Goal: Find specific page/section: Find specific page/section

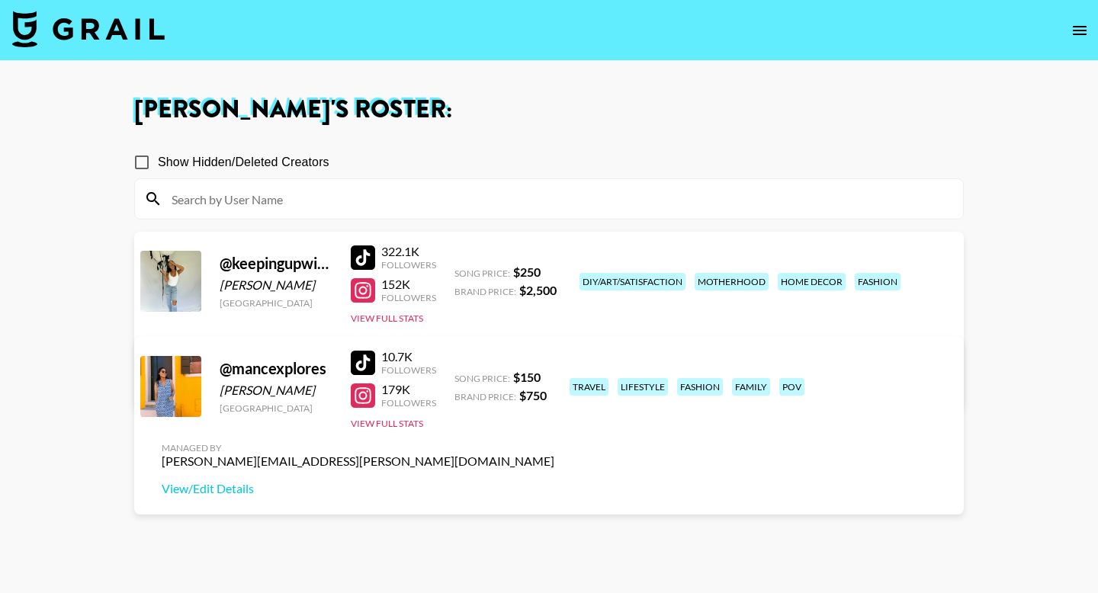
click at [363, 363] on div at bounding box center [363, 363] width 24 height 24
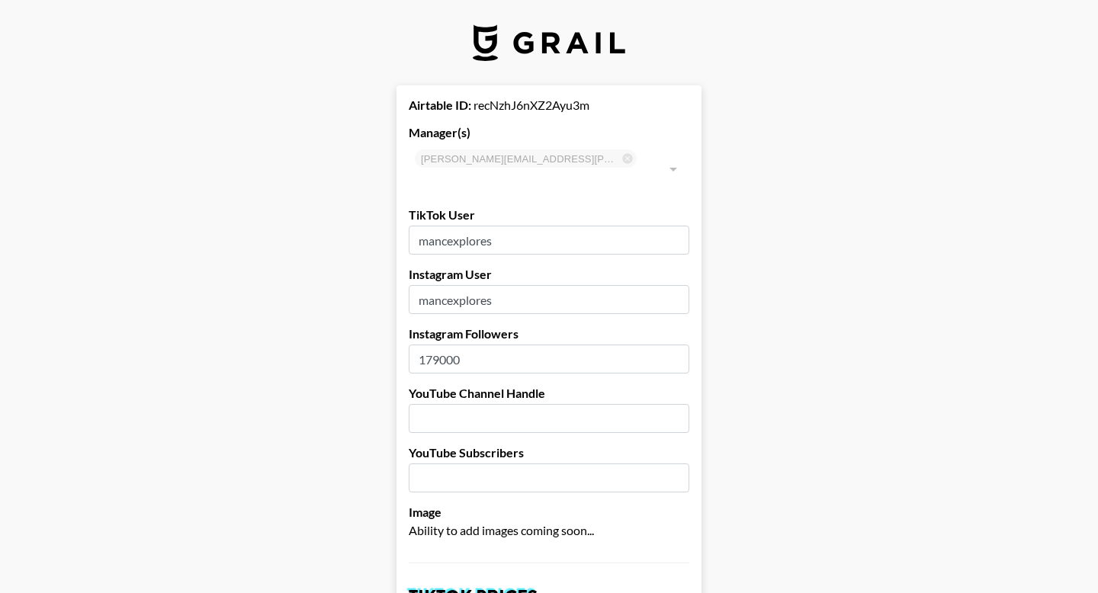
select select "USD"
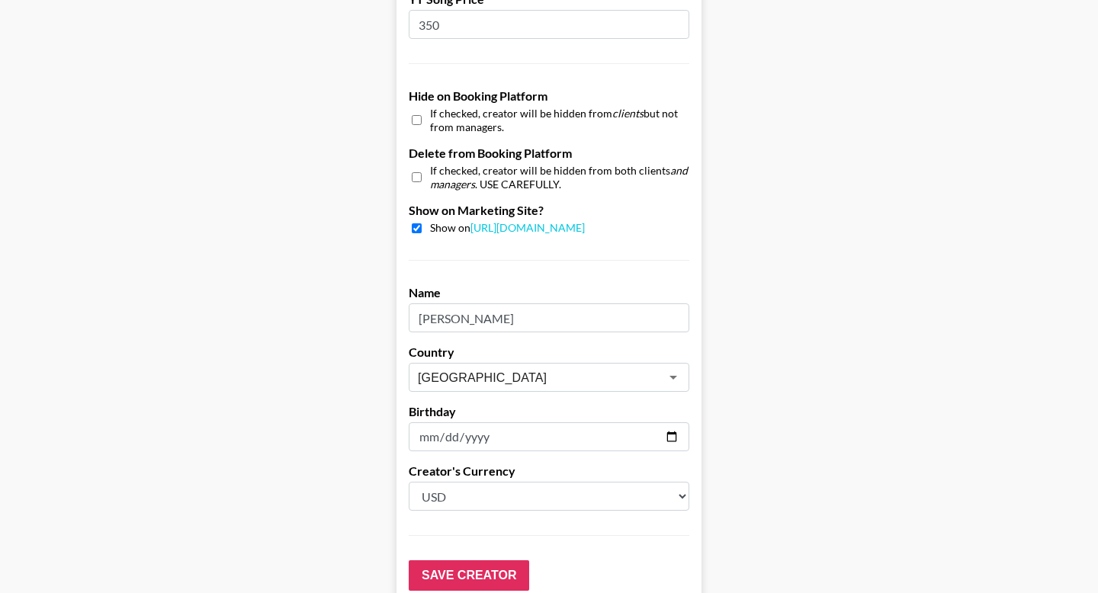
scroll to position [1419, 0]
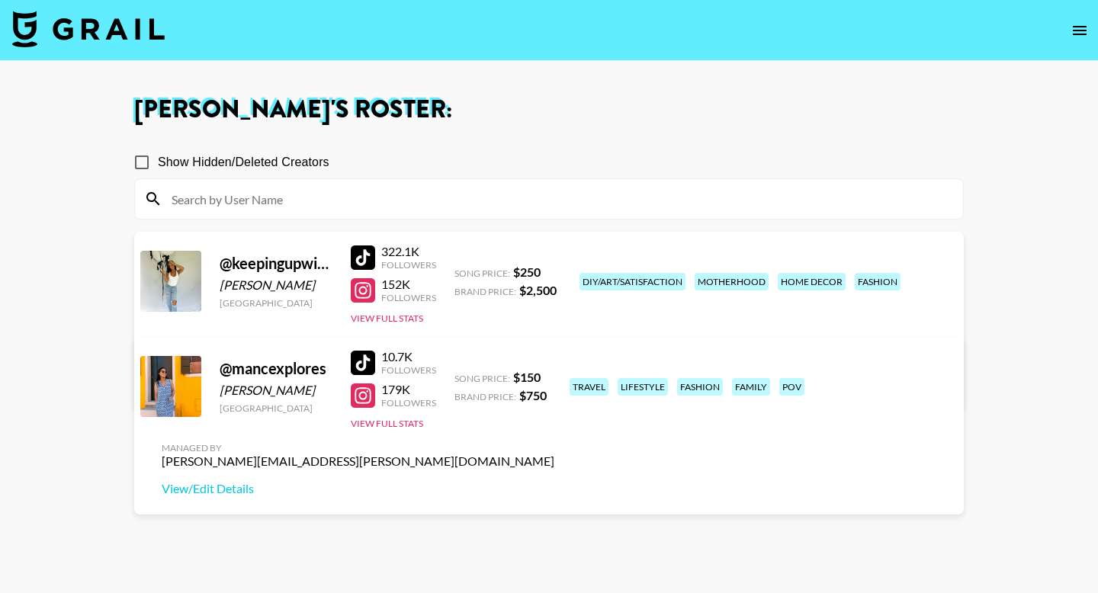
click at [249, 362] on div "@ mancexplores" at bounding box center [276, 368] width 113 height 19
click at [554, 481] on link "View/Edit Details" at bounding box center [358, 488] width 393 height 15
click at [1070, 33] on button "open drawer" at bounding box center [1080, 30] width 31 height 31
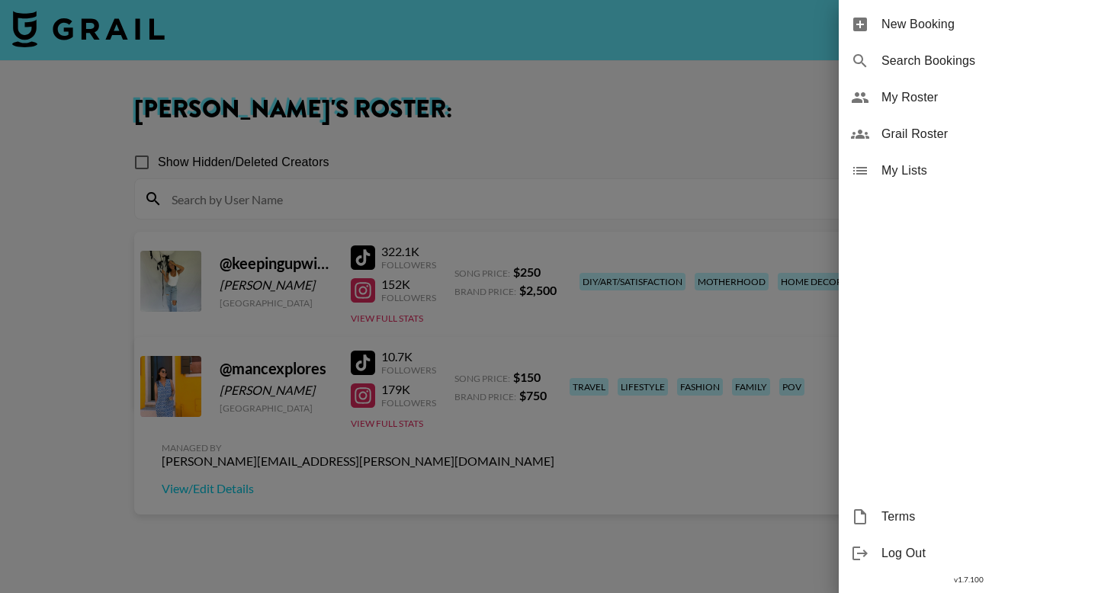
click at [967, 89] on span "My Roster" at bounding box center [984, 97] width 204 height 18
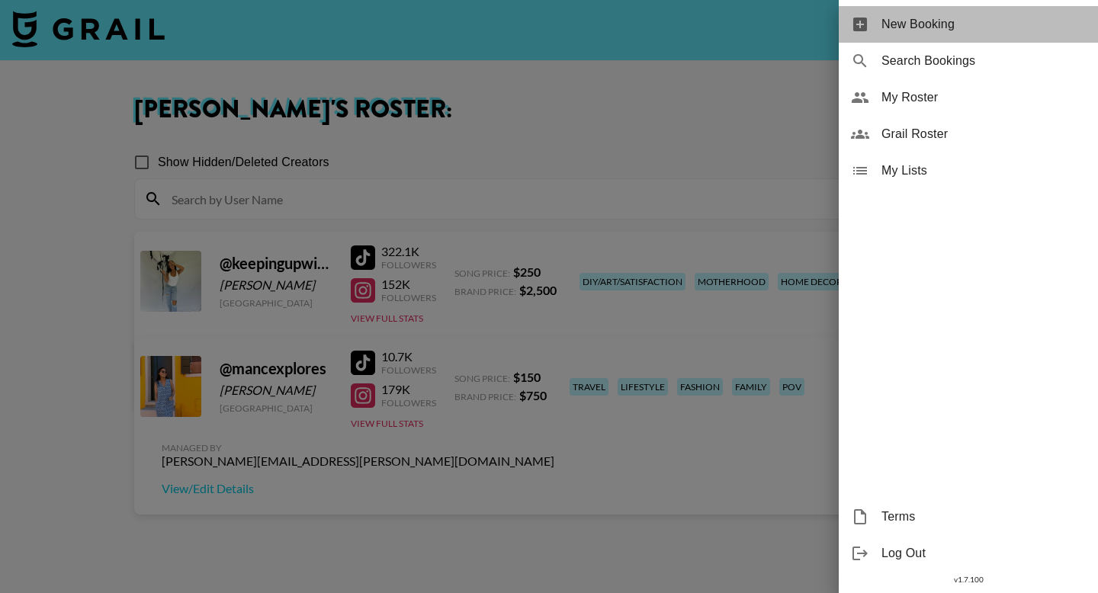
click at [971, 22] on span "New Booking" at bounding box center [984, 24] width 204 height 18
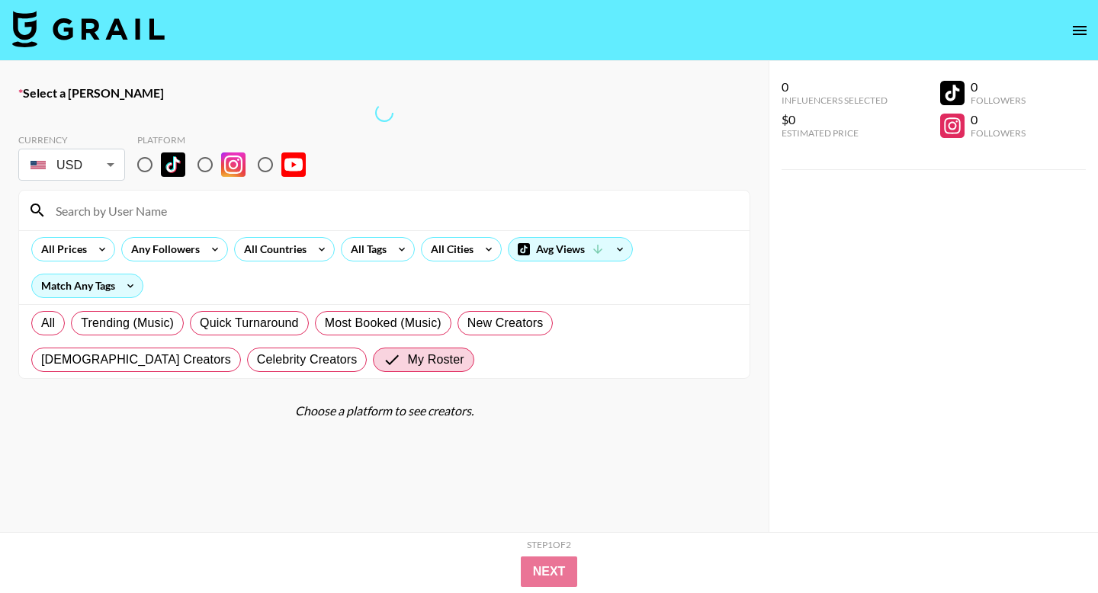
click at [213, 201] on input at bounding box center [394, 210] width 694 height 24
click at [163, 210] on input "mac" at bounding box center [394, 210] width 694 height 24
click at [1081, 28] on icon "open drawer" at bounding box center [1080, 30] width 18 height 18
select select "id"
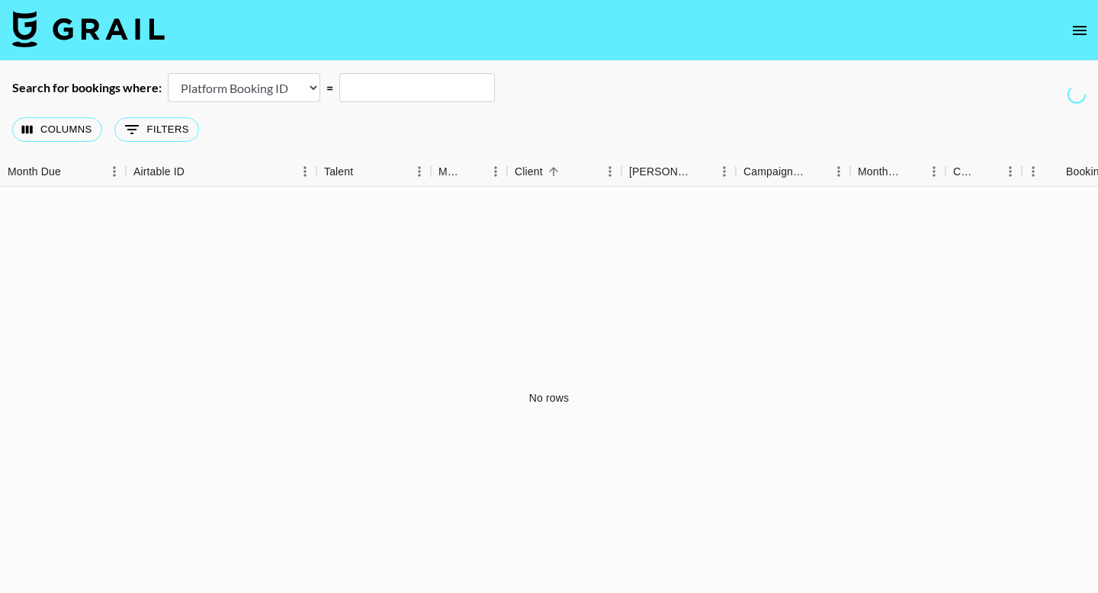
click at [479, 91] on input "text" at bounding box center [417, 87] width 156 height 29
click at [1079, 27] on icon "open drawer" at bounding box center [1080, 30] width 18 height 18
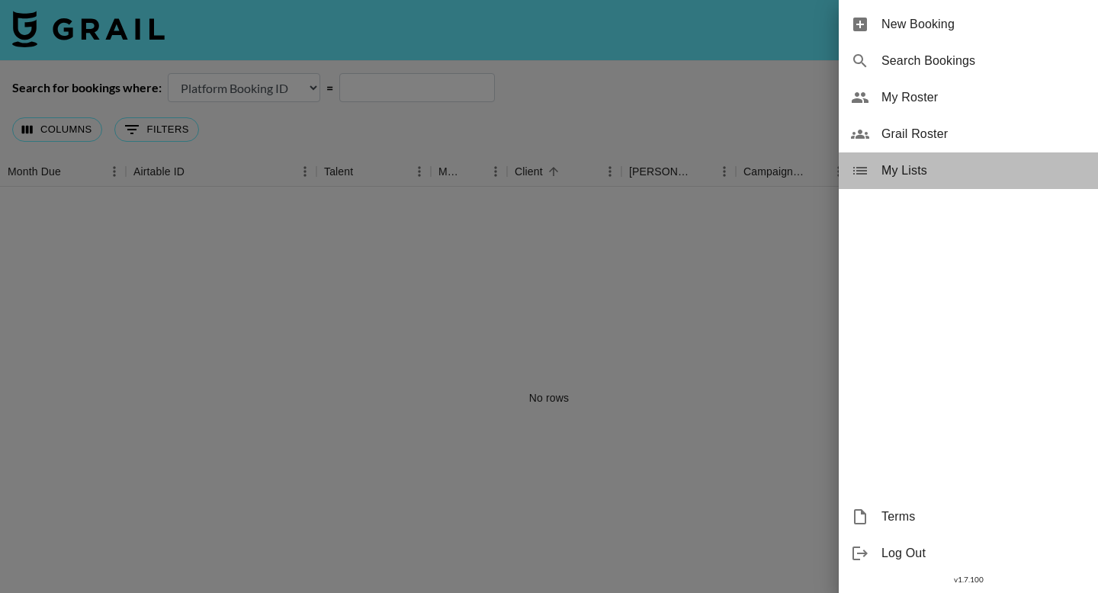
click at [908, 172] on span "My Lists" at bounding box center [984, 171] width 204 height 18
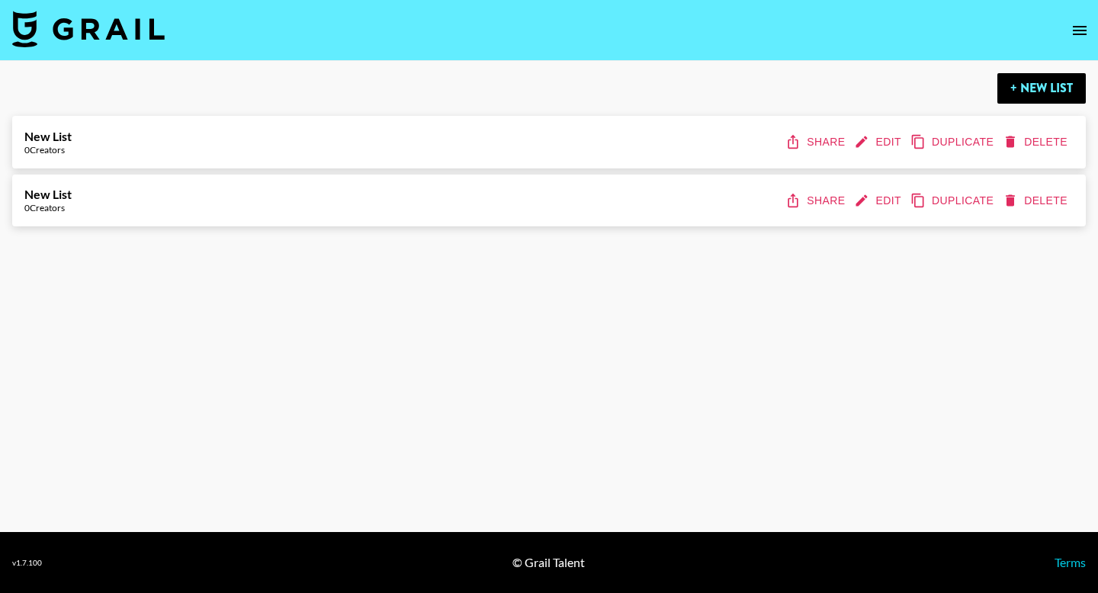
click at [1073, 24] on icon "open drawer" at bounding box center [1080, 30] width 18 height 18
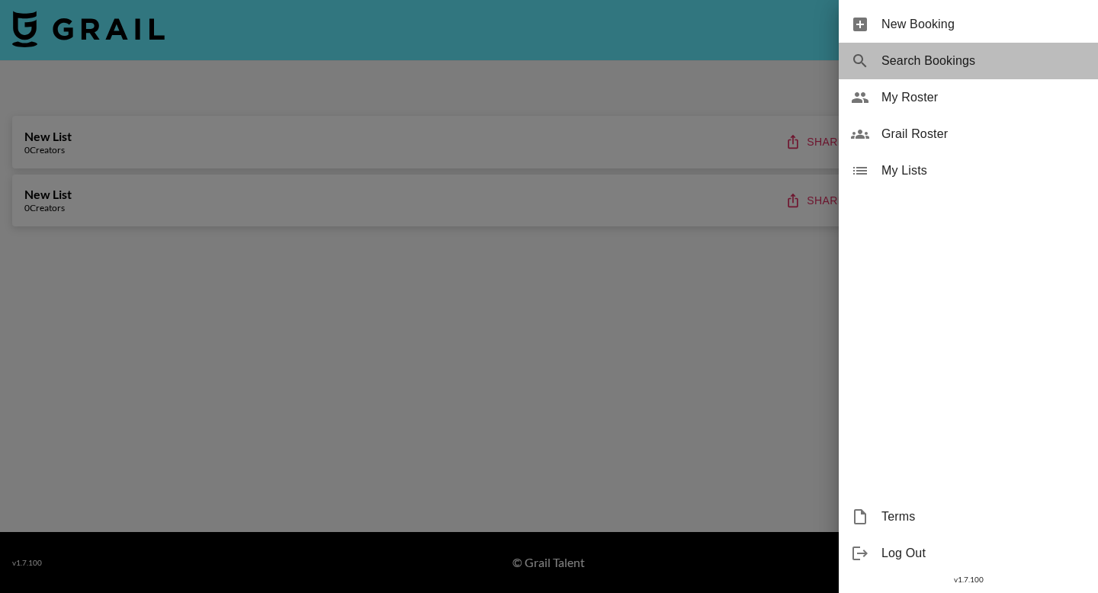
click at [988, 61] on span "Search Bookings" at bounding box center [984, 61] width 204 height 18
select select "id"
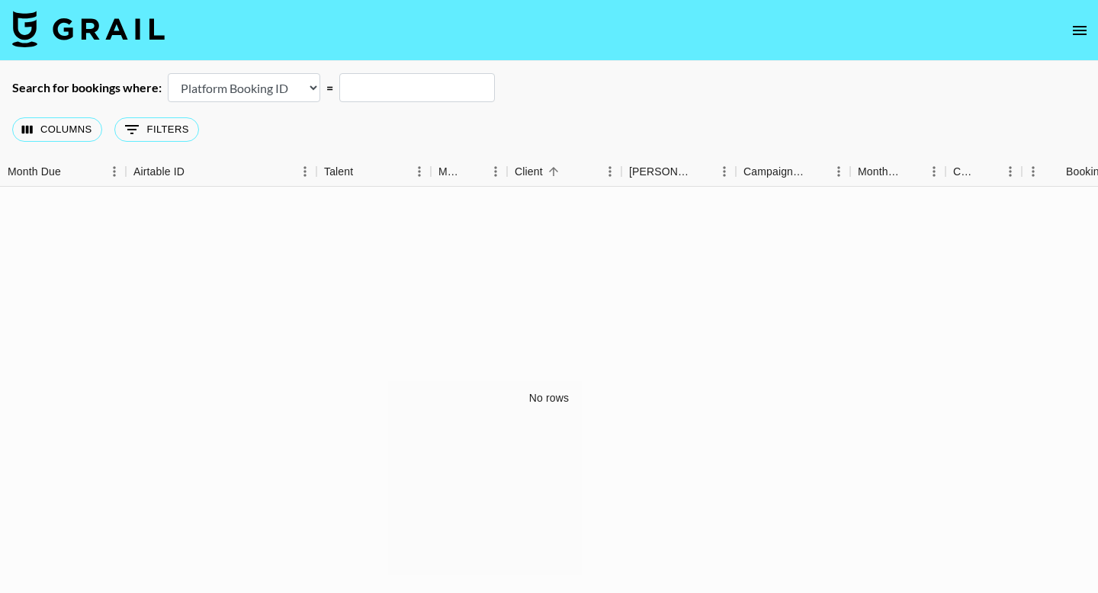
click at [274, 88] on select "Airtable Booking ID Platform Booking ID Platform Campaign ID" at bounding box center [244, 87] width 153 height 29
click at [143, 133] on button "0 Filters" at bounding box center [156, 129] width 85 height 24
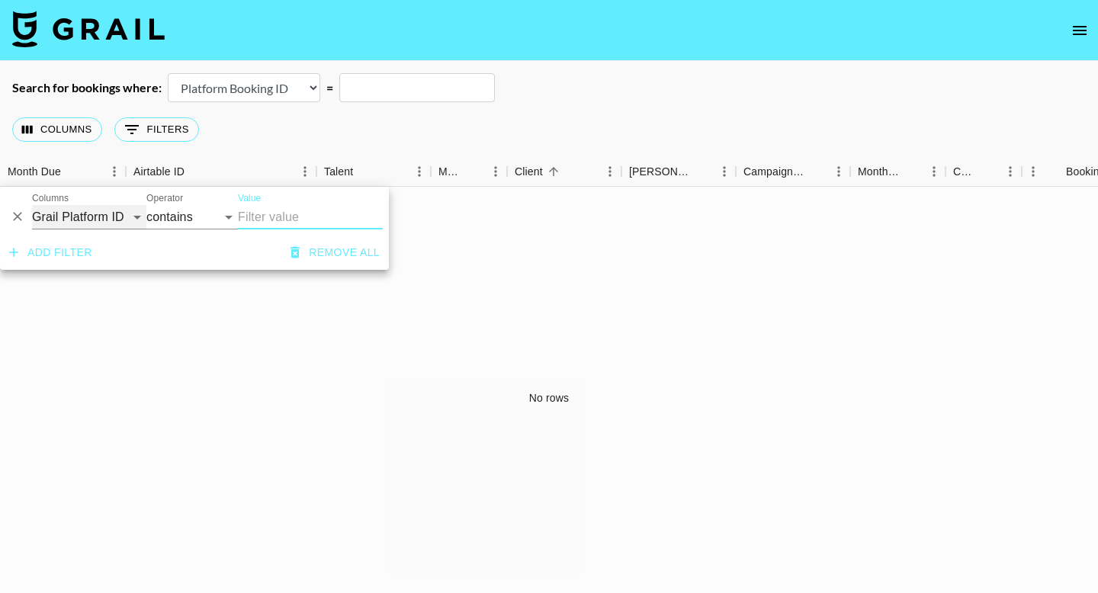
click at [90, 224] on select "Grail Platform ID Airtable ID Talent Manager Client Booker Campaign (Type) Date…" at bounding box center [89, 217] width 114 height 24
select select "talentName"
click at [32, 205] on select "Grail Platform ID Airtable ID Talent Manager Client Booker Campaign (Type) Date…" at bounding box center [89, 217] width 114 height 24
click at [256, 213] on input "Value" at bounding box center [310, 217] width 145 height 24
type input "n"
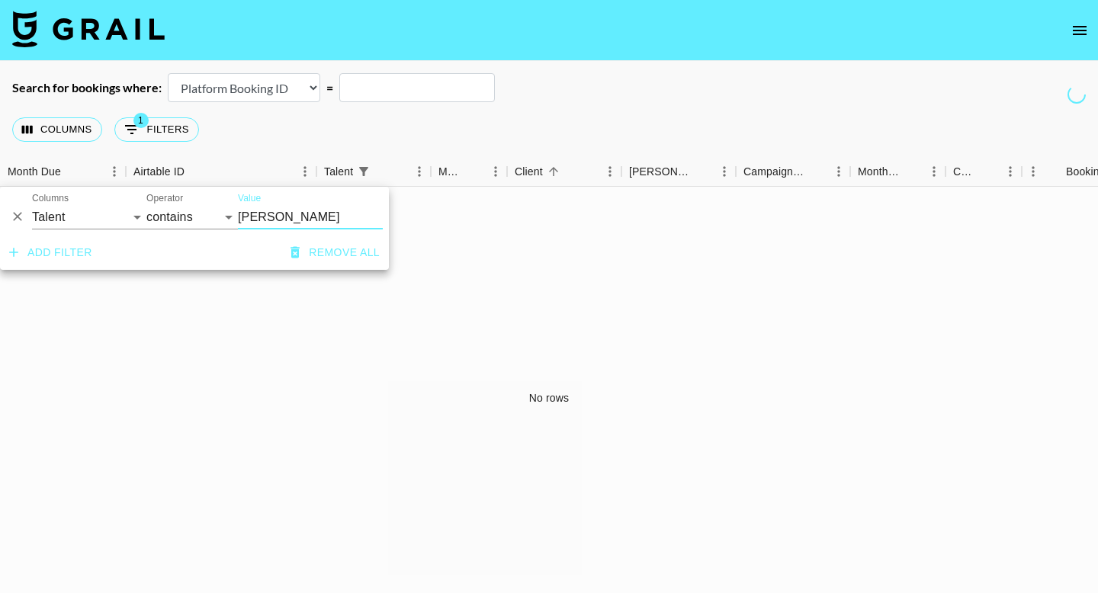
type input "cheryl"
click at [310, 220] on input "cheryl" at bounding box center [310, 217] width 145 height 24
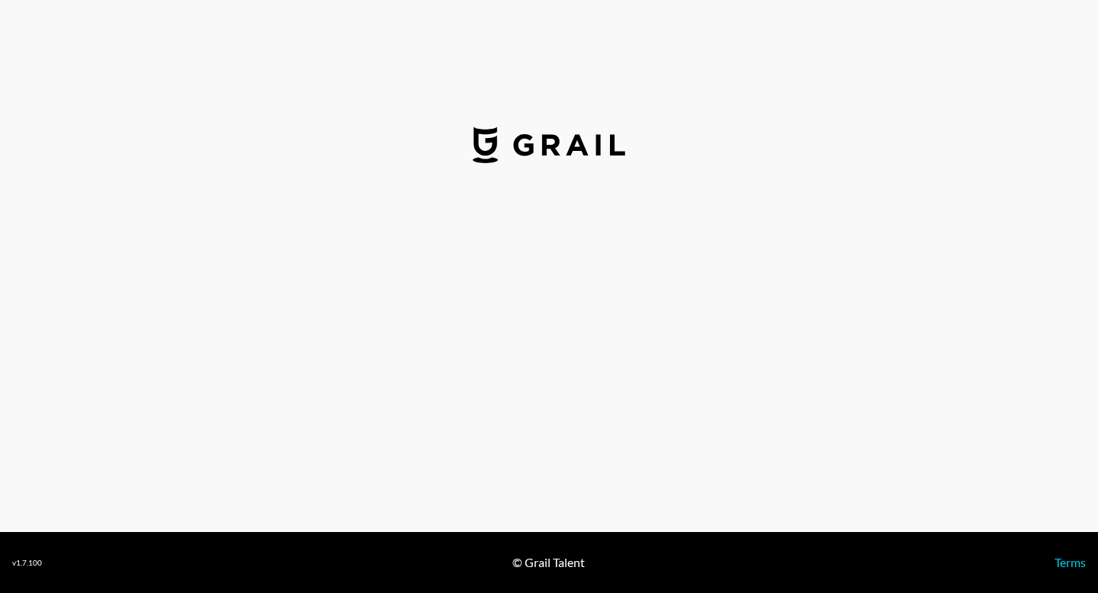
select select "USD"
